Goal: Information Seeking & Learning: Learn about a topic

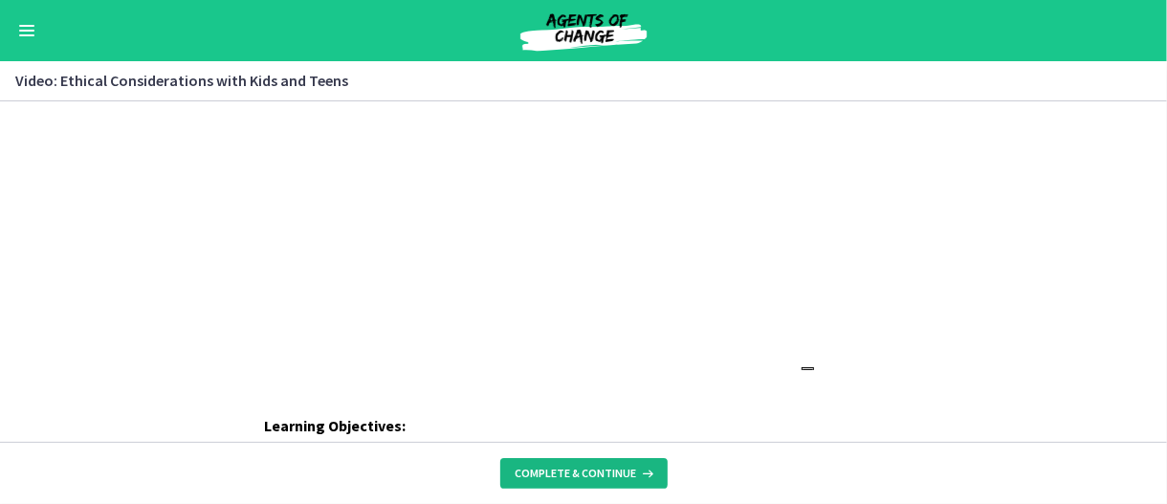
click at [544, 478] on span "Complete & continue" at bounding box center [575, 473] width 121 height 15
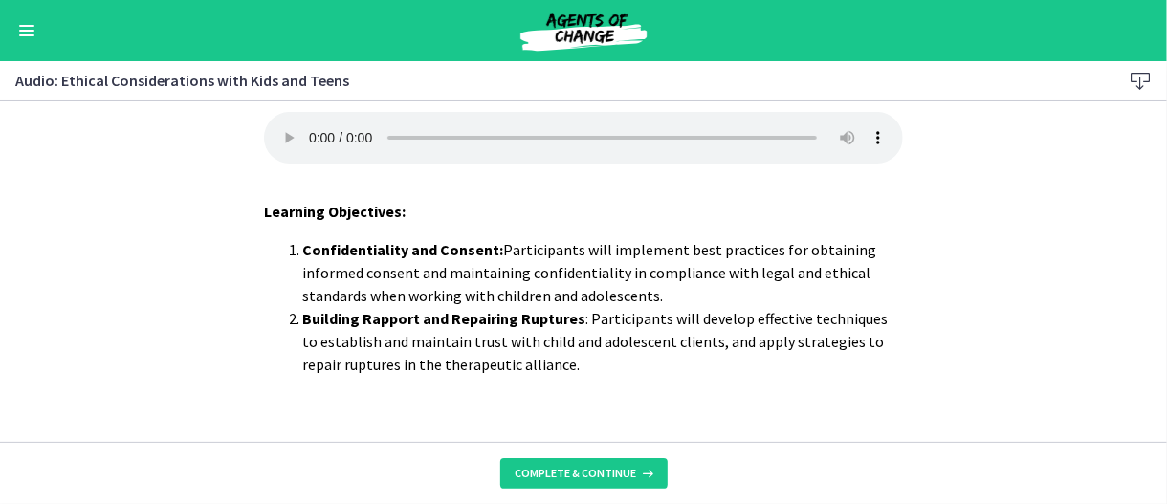
scroll to position [53, 0]
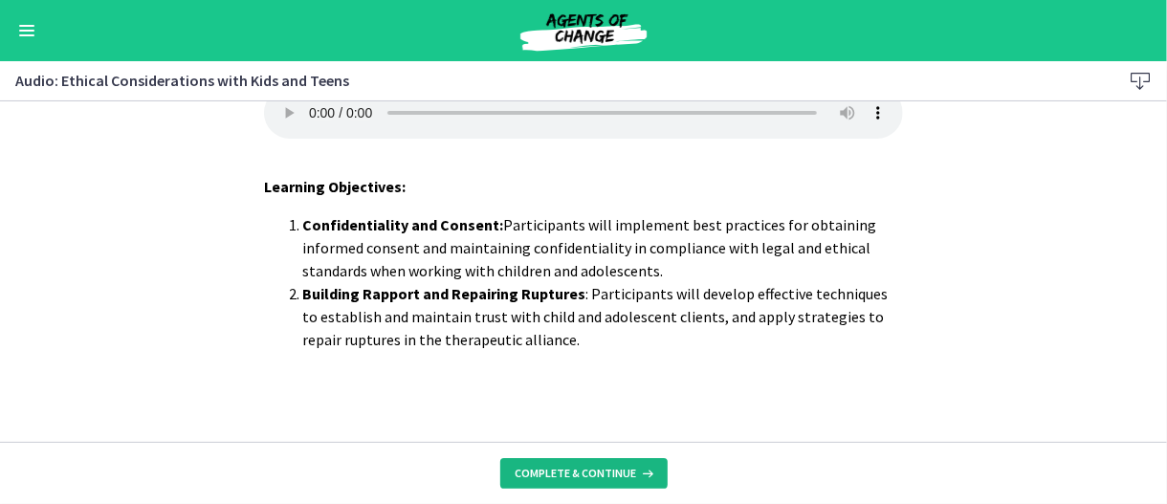
click at [584, 478] on span "Complete & continue" at bounding box center [575, 473] width 121 height 15
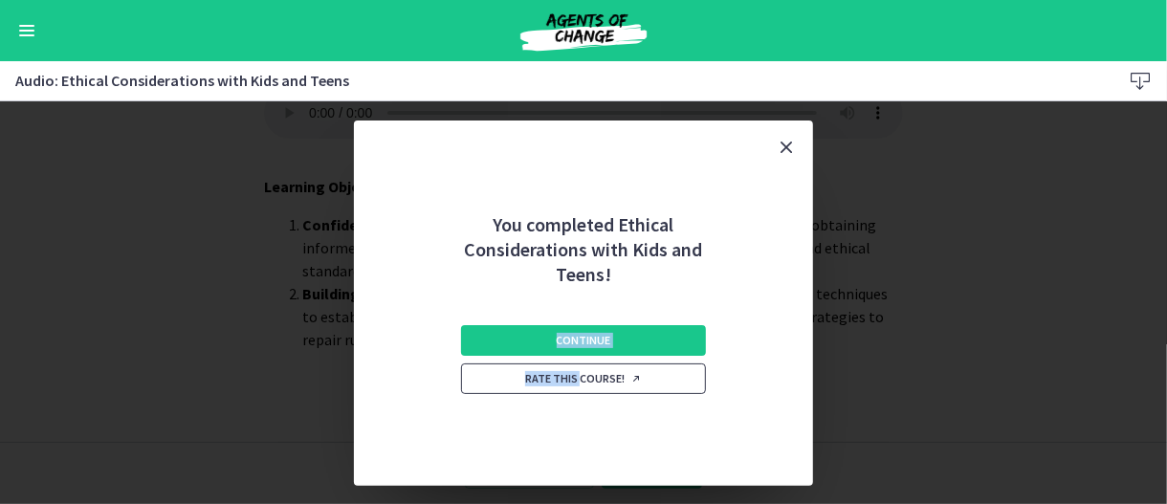
drag, startPoint x: 573, startPoint y: 346, endPoint x: 579, endPoint y: 364, distance: 19.1
click at [579, 364] on div "Continue Rate this course!" at bounding box center [583, 386] width 245 height 199
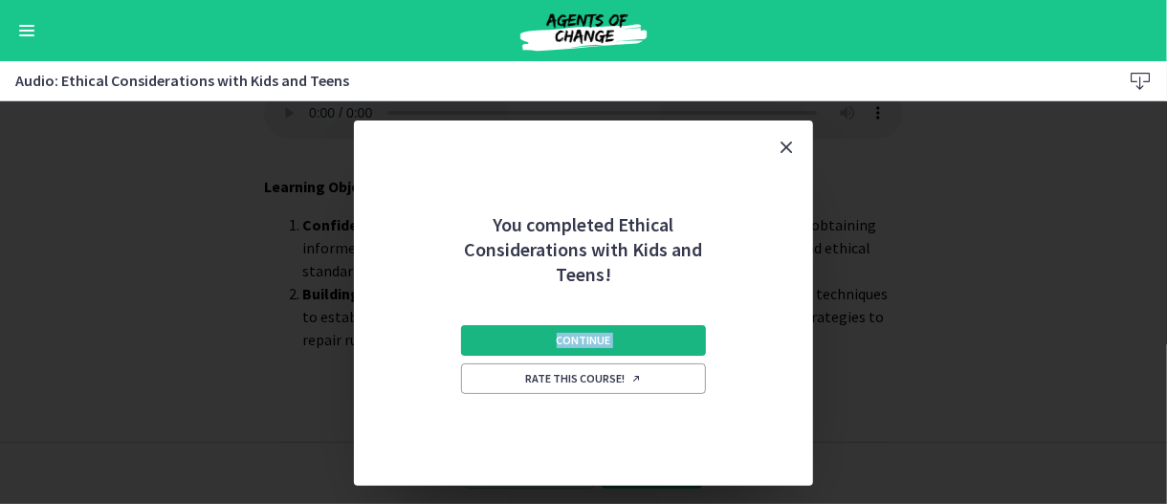
click at [573, 348] on button "Continue" at bounding box center [583, 340] width 245 height 31
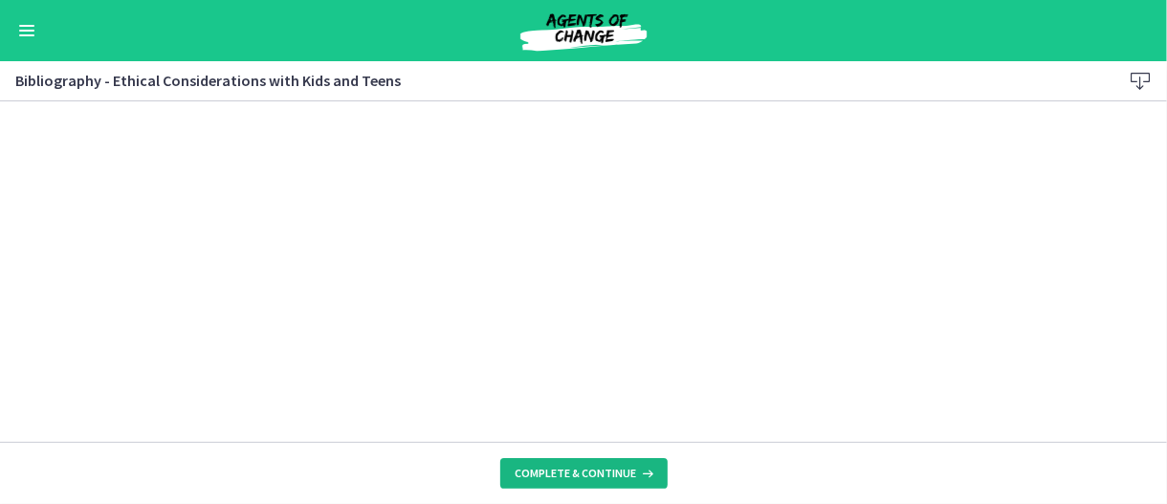
click at [585, 480] on span "Complete & continue" at bounding box center [575, 473] width 121 height 15
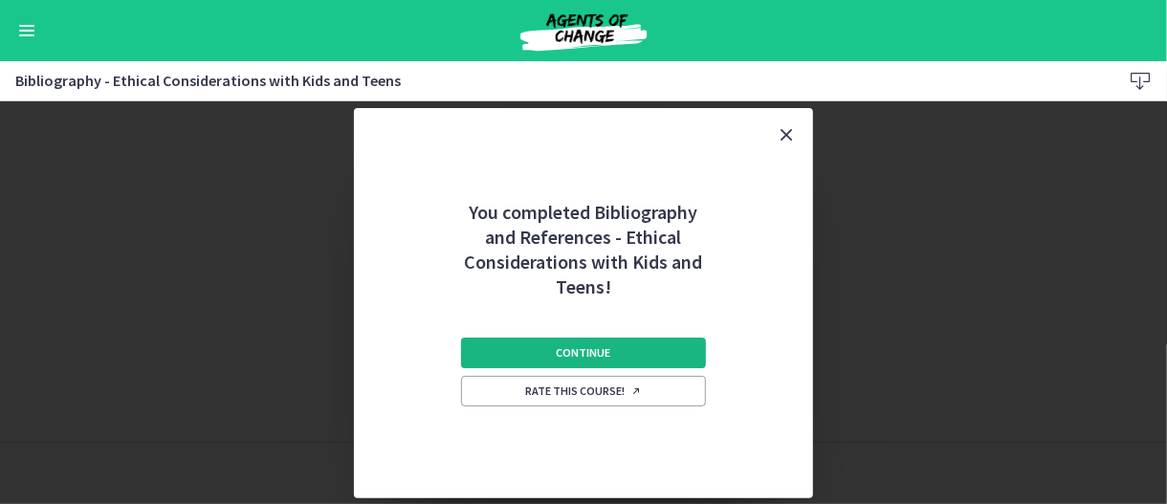
click at [656, 362] on button "Continue" at bounding box center [583, 353] width 245 height 31
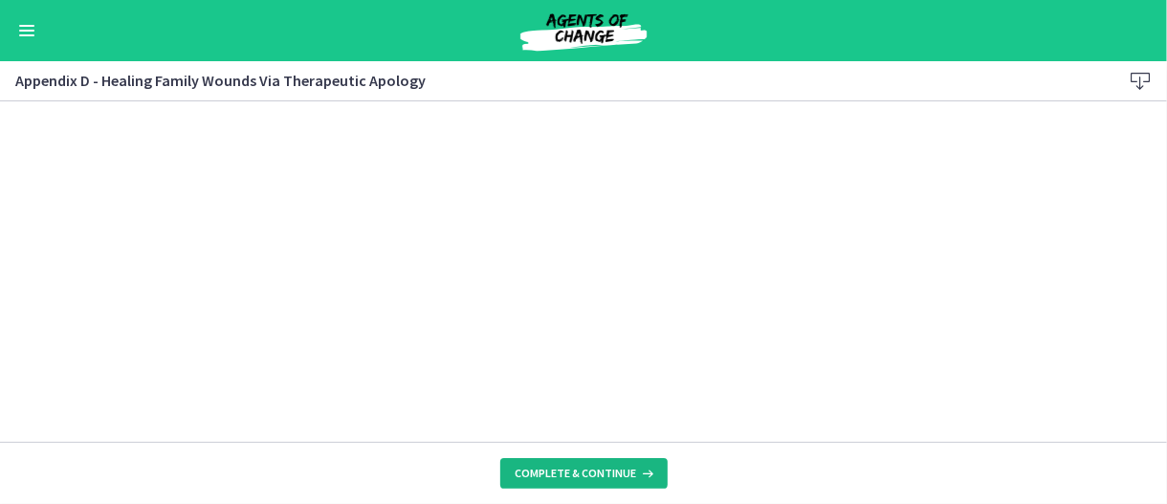
drag, startPoint x: 616, startPoint y: 479, endPoint x: 623, endPoint y: 489, distance: 11.7
click at [619, 488] on button "Complete & continue" at bounding box center [583, 473] width 167 height 31
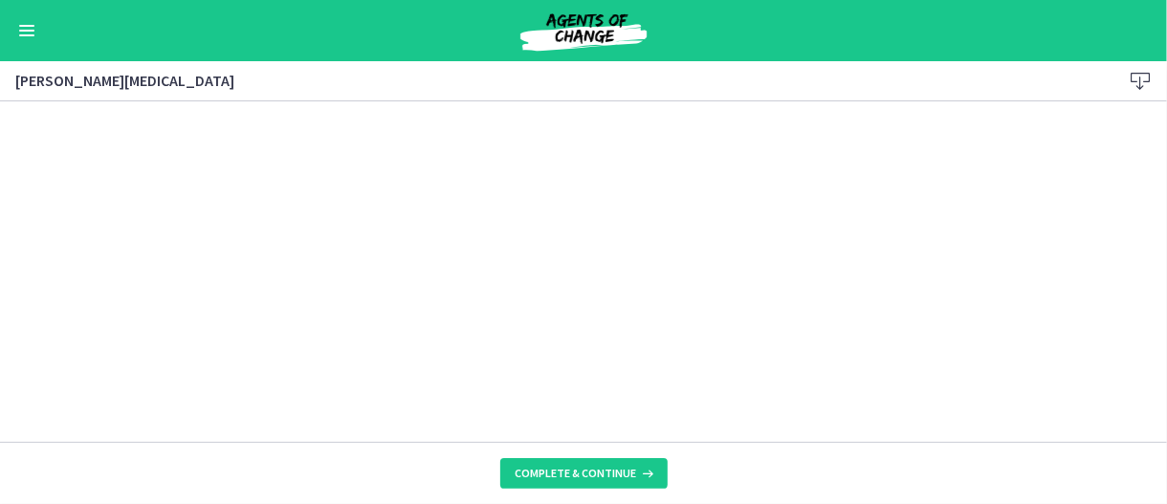
click at [13, 11] on div "Go to Dashboard" at bounding box center [583, 30] width 1167 height 61
click at [16, 56] on div "Go to Dashboard" at bounding box center [583, 30] width 1167 height 61
click at [33, 21] on button "Enable menu" at bounding box center [26, 30] width 23 height 23
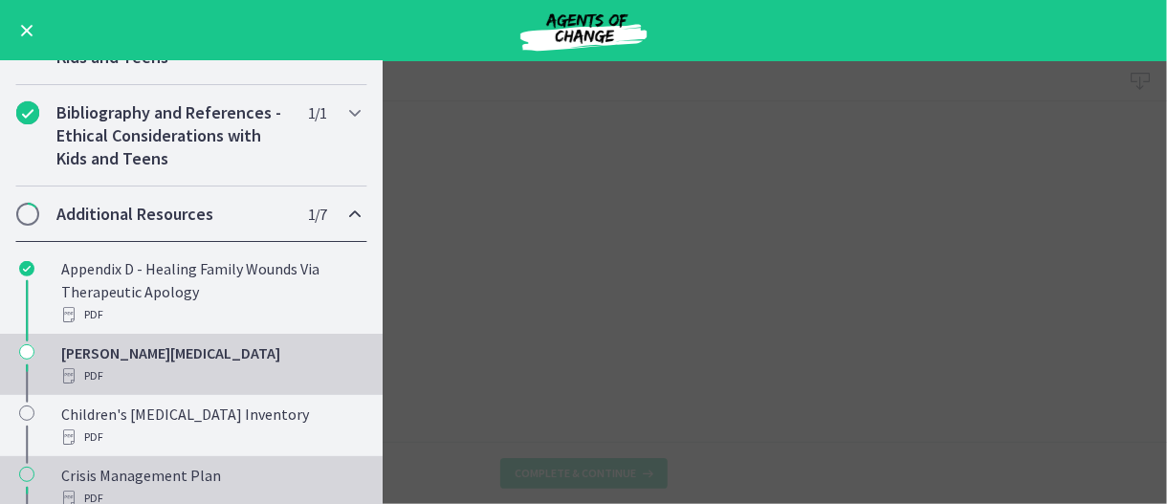
scroll to position [383, 0]
